Goal: Information Seeking & Learning: Learn about a topic

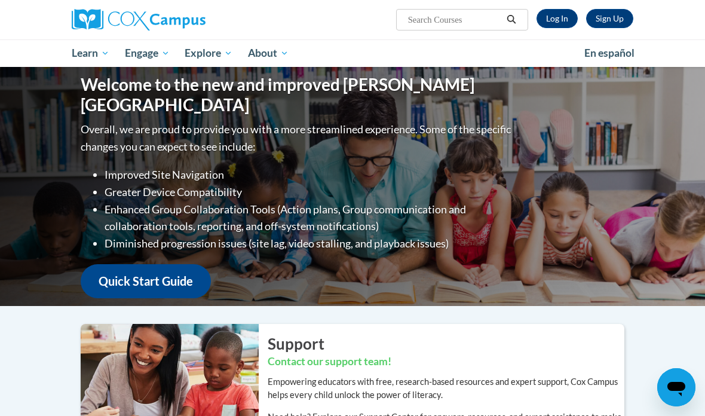
click at [561, 16] on link "Log In" at bounding box center [556, 18] width 41 height 19
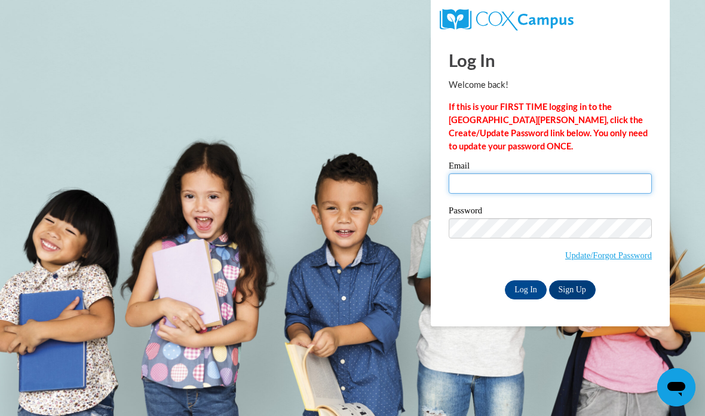
click at [519, 187] on input "Email" at bounding box center [549, 183] width 203 height 20
type input "deshini1655@gmail.com"
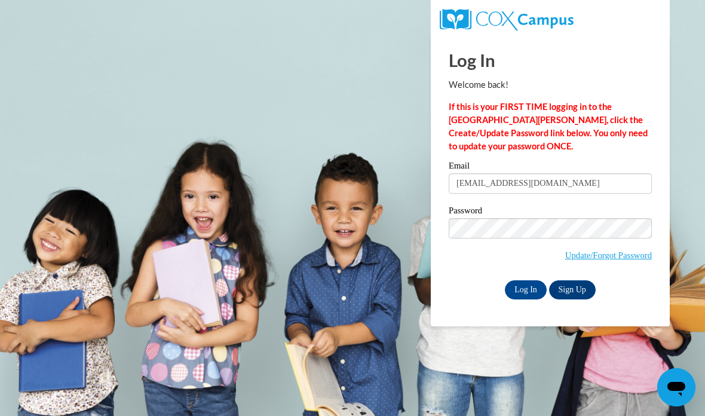
click at [524, 296] on input "Log In" at bounding box center [526, 289] width 42 height 19
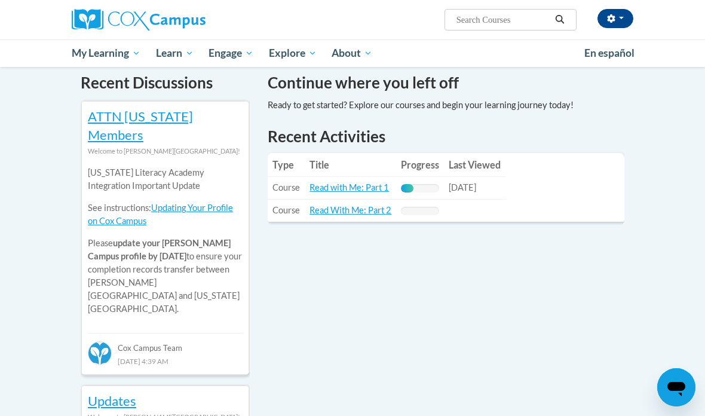
scroll to position [378, 0]
click at [370, 189] on link "Read with Me: Part 1" at bounding box center [348, 187] width 79 height 10
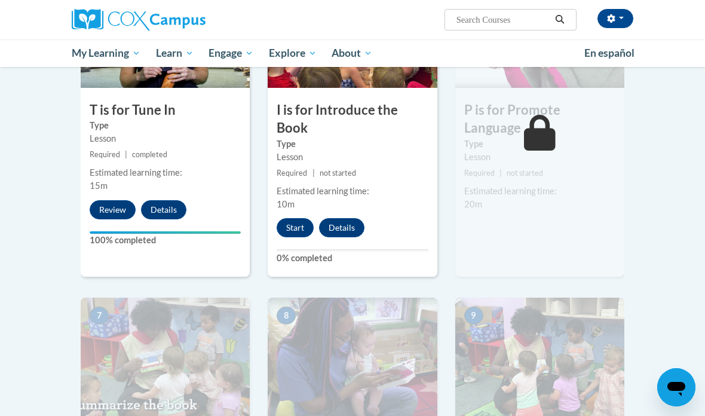
scroll to position [620, 0]
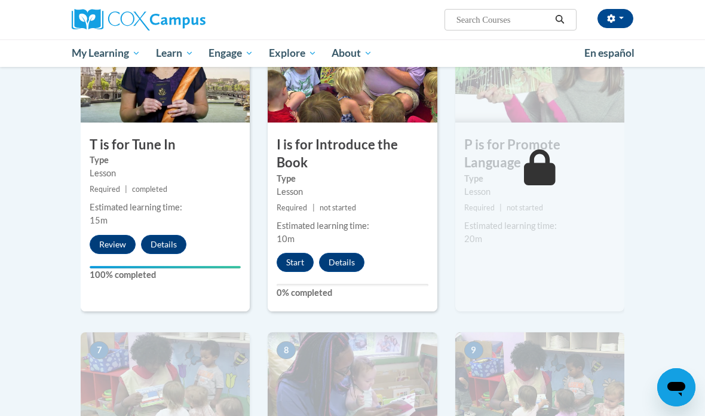
click at [299, 258] on button "Start" at bounding box center [294, 262] width 37 height 19
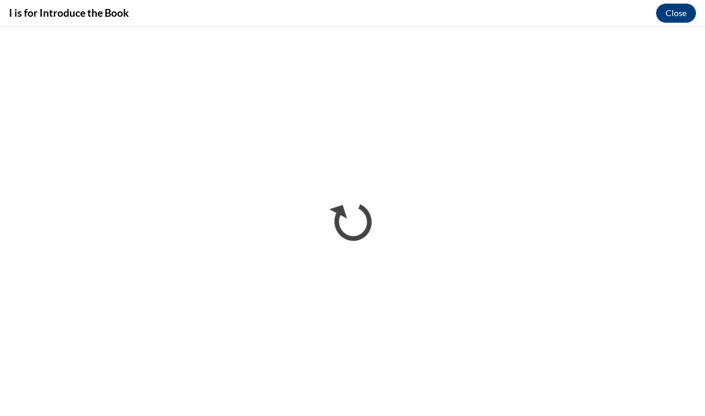
scroll to position [0, 0]
click at [685, 15] on button "Close" at bounding box center [676, 13] width 40 height 19
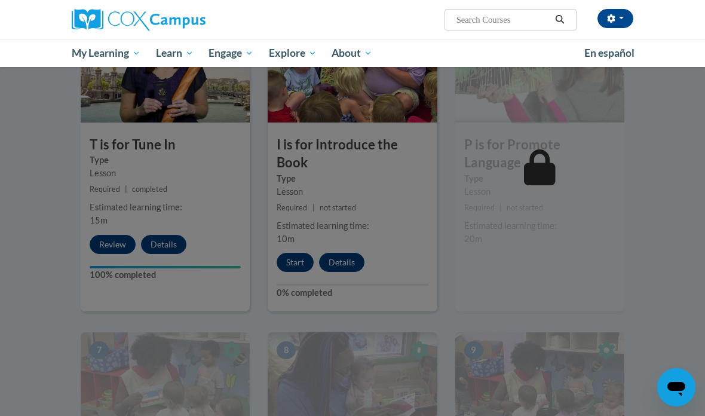
click at [103, 238] on div at bounding box center [352, 208] width 705 height 416
click at [62, 213] on div at bounding box center [352, 208] width 705 height 416
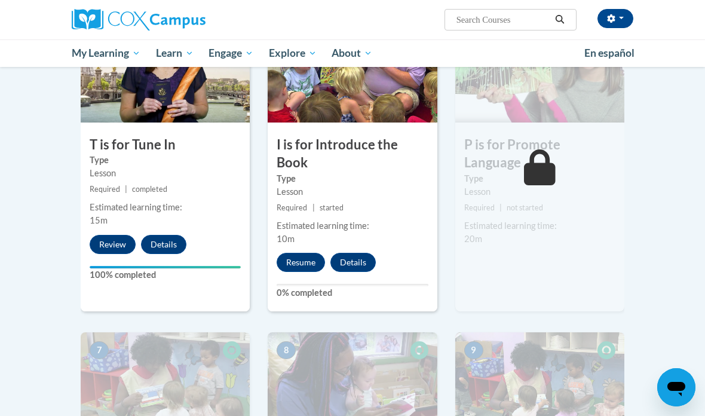
click at [104, 242] on button "Review" at bounding box center [113, 244] width 46 height 19
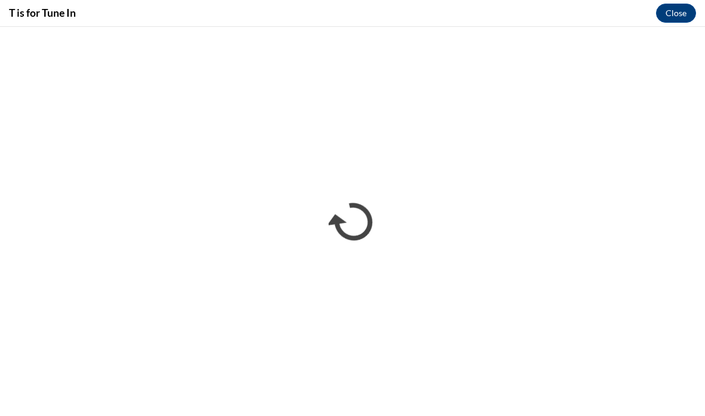
click at [679, 17] on button "Close" at bounding box center [676, 13] width 40 height 19
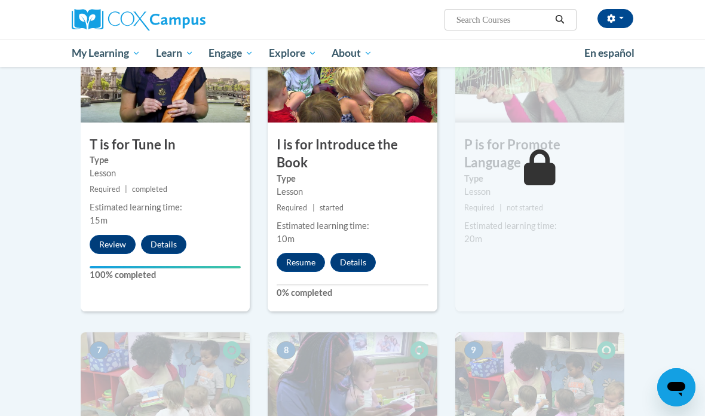
click at [304, 262] on button "Resume" at bounding box center [300, 262] width 48 height 19
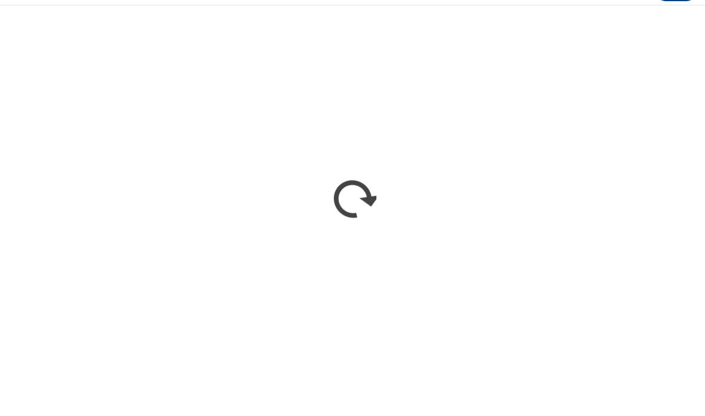
scroll to position [837, 0]
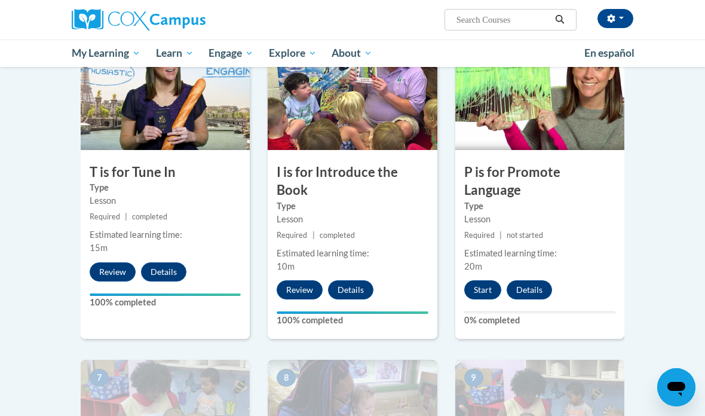
scroll to position [595, 0]
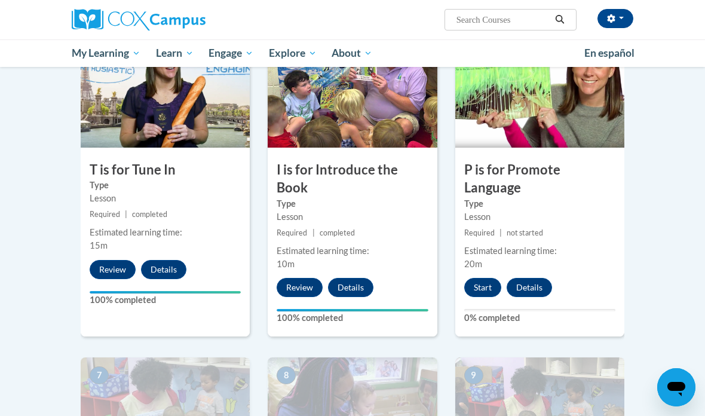
click at [489, 281] on button "Start" at bounding box center [482, 287] width 37 height 19
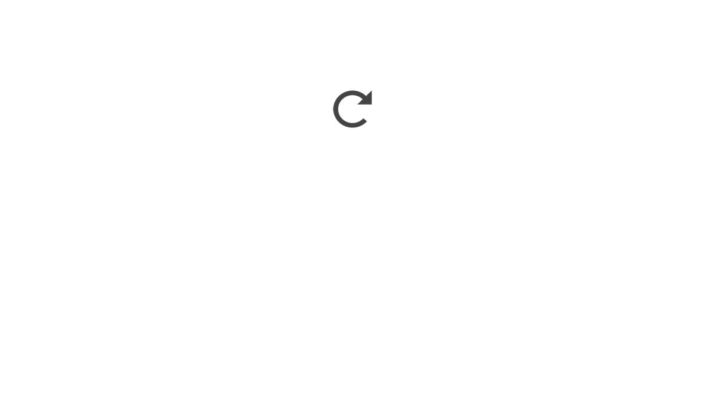
scroll to position [979, 0]
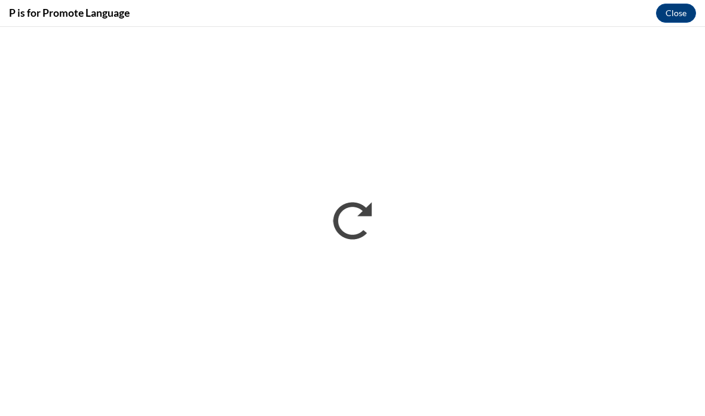
click at [676, 13] on button "Close" at bounding box center [676, 13] width 40 height 19
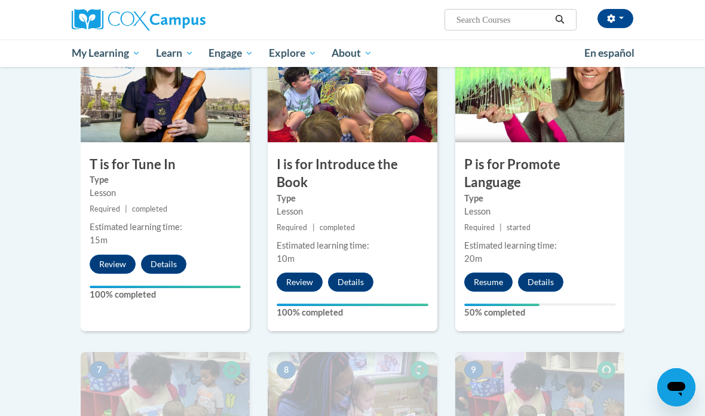
scroll to position [602, 0]
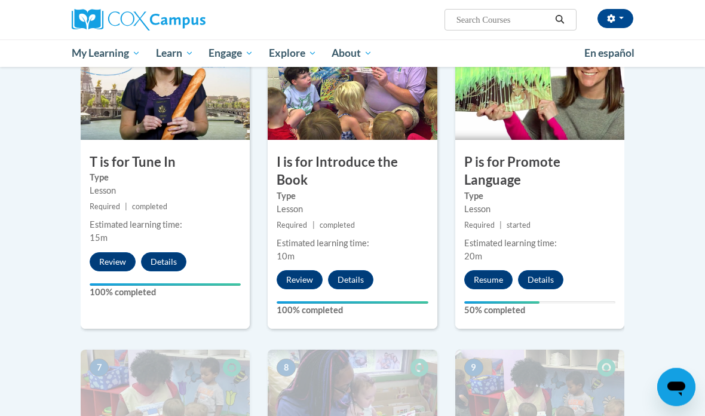
click at [485, 281] on button "Resume" at bounding box center [488, 279] width 48 height 19
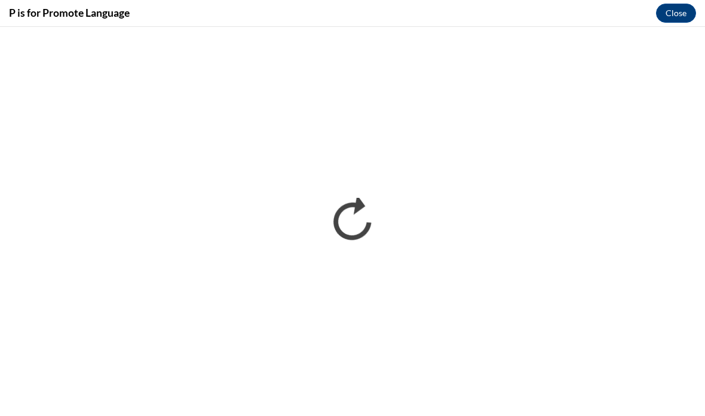
scroll to position [0, 0]
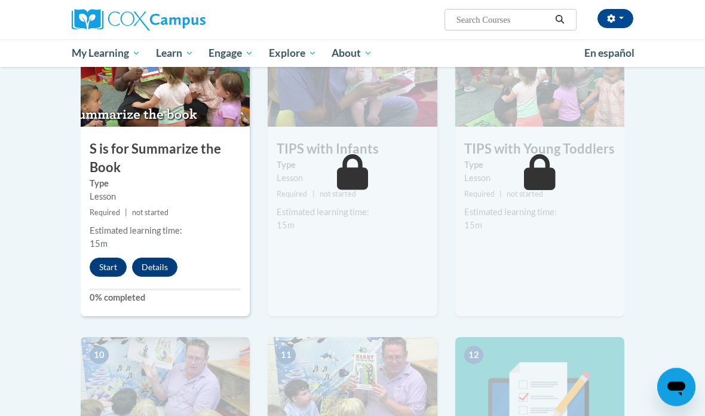
scroll to position [945, 0]
click at [109, 271] on button "Start" at bounding box center [108, 266] width 37 height 19
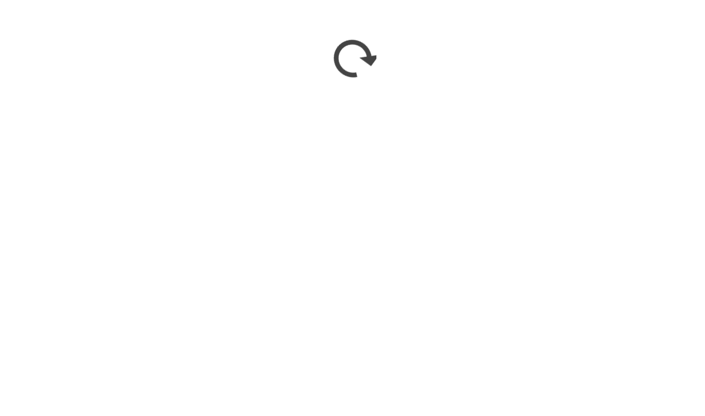
scroll to position [1269, 0]
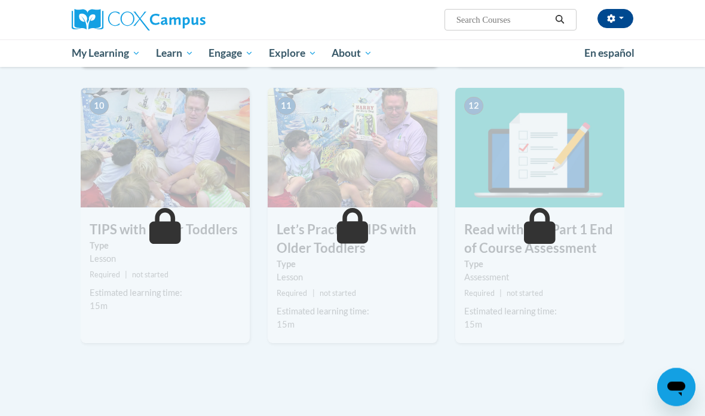
scroll to position [1194, 0]
click at [616, 19] on button "button" at bounding box center [615, 18] width 36 height 19
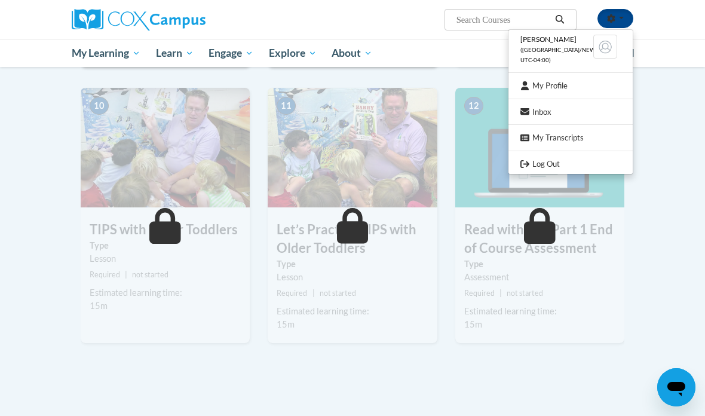
click at [590, 165] on link "Log Out" at bounding box center [570, 163] width 124 height 15
